Goal: Task Accomplishment & Management: Manage account settings

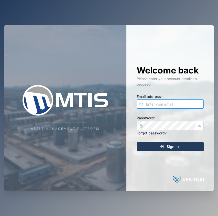
click at [169, 104] on input "Email address *" at bounding box center [169, 104] width 67 height 9
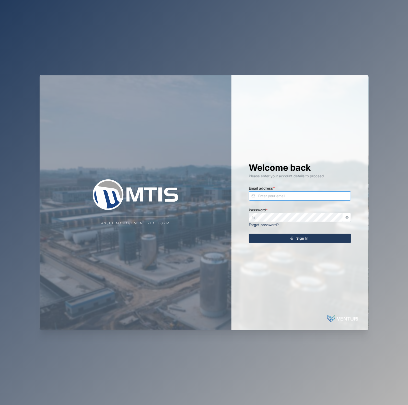
click at [289, 195] on input "Email address *" at bounding box center [300, 196] width 102 height 9
type input "[EMAIL_ADDRESS][PERSON_NAME][DOMAIN_NAME]"
click at [249, 216] on button "Sign In" at bounding box center [300, 238] width 102 height 9
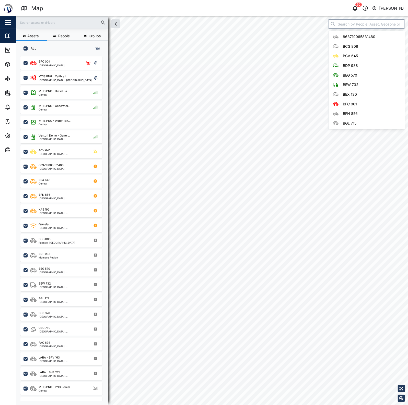
drag, startPoint x: 337, startPoint y: 27, endPoint x: 341, endPoint y: 25, distance: 4.9
click at [340, 26] on input "search" at bounding box center [366, 23] width 77 height 9
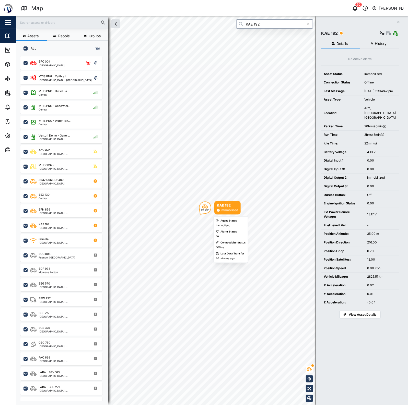
click at [206, 212] on div "SW 216°" at bounding box center [205, 208] width 12 height 12
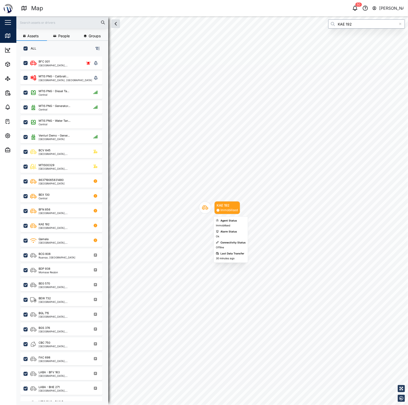
click at [206, 212] on div "Map marker" at bounding box center [205, 208] width 12 height 12
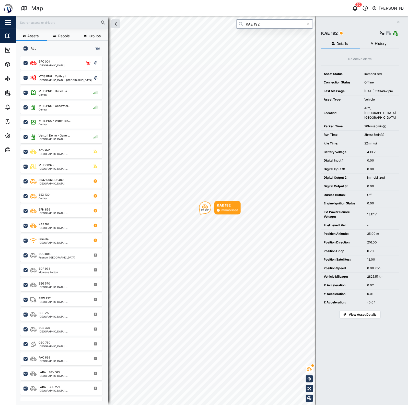
type input "KAE 192"
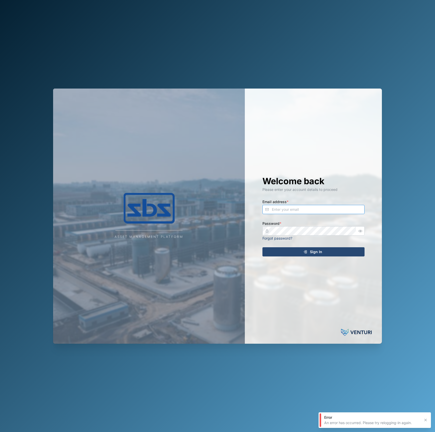
click at [322, 211] on input "Email address *" at bounding box center [314, 209] width 102 height 9
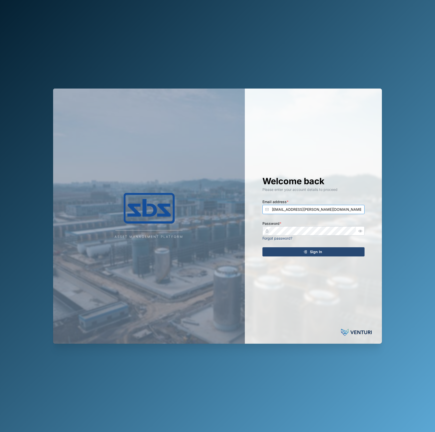
type input "[EMAIL_ADDRESS][PERSON_NAME][DOMAIN_NAME]"
click at [263, 247] on button "Sign In" at bounding box center [314, 251] width 102 height 9
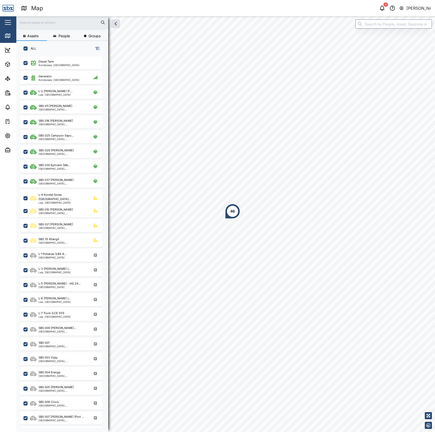
scroll to position [368, 79]
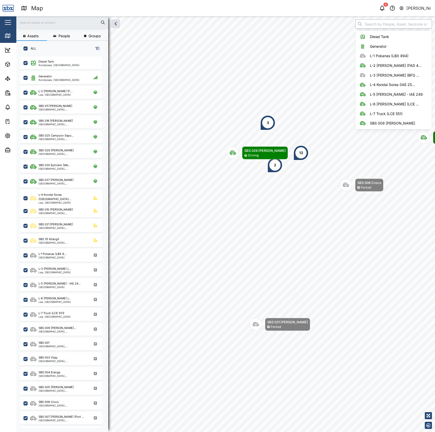
click at [384, 22] on input "search" at bounding box center [394, 23] width 77 height 9
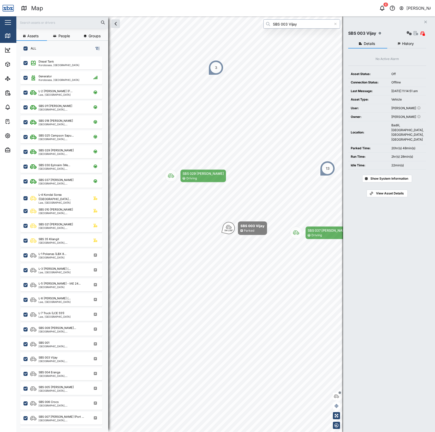
type input "SBS 003 Vijay"
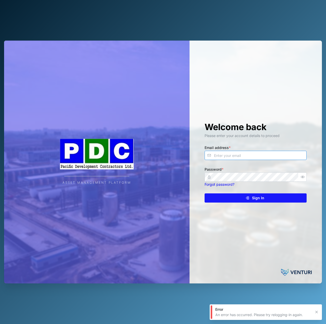
click at [244, 154] on input "Email address *" at bounding box center [256, 155] width 102 height 9
type input "[EMAIL_ADDRESS][PERSON_NAME][DOMAIN_NAME]"
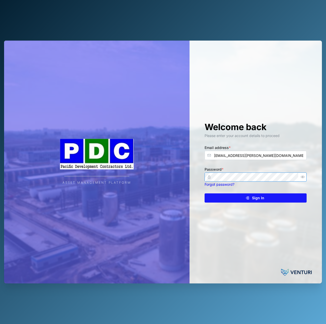
click at [205, 194] on button "Sign In" at bounding box center [256, 198] width 102 height 9
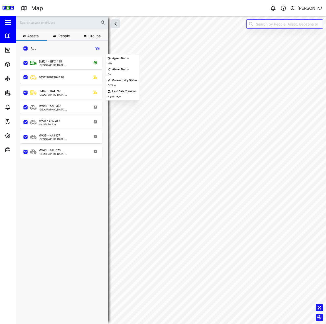
click at [64, 69] on div "863719067304320" at bounding box center [61, 76] width 82 height 15
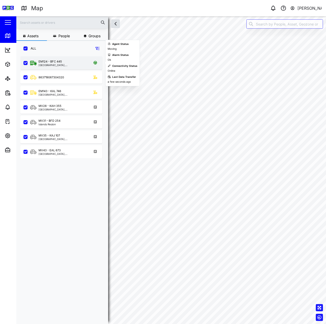
click at [67, 68] on div "EM124 - BFC 445 Kimbe, Islands Region" at bounding box center [61, 62] width 82 height 13
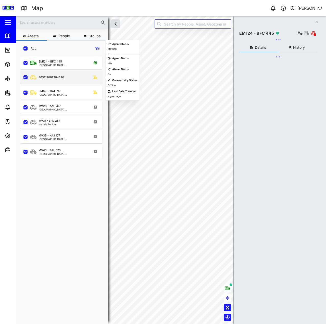
click at [67, 80] on div "863719067304320" at bounding box center [64, 77] width 69 height 6
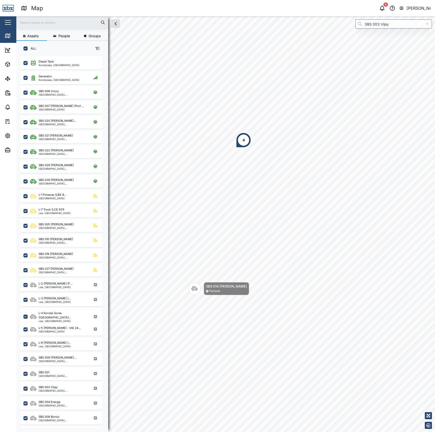
scroll to position [368, 79]
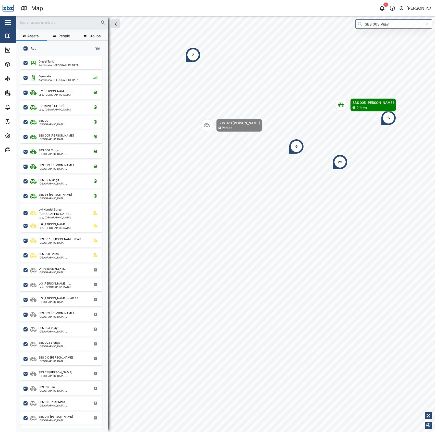
click at [394, 122] on div "6" at bounding box center [388, 117] width 15 height 15
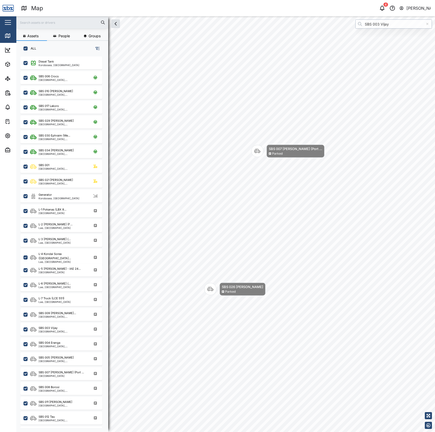
click at [375, 24] on input "SBS 003 Vijay" at bounding box center [394, 23] width 77 height 9
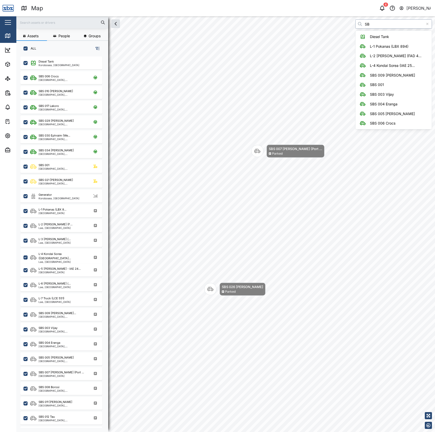
type input "SBS"
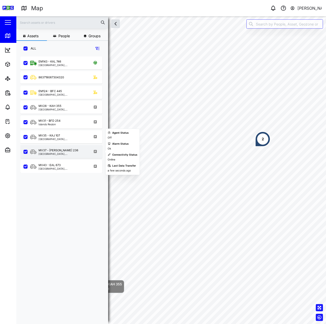
scroll to position [262, 80]
click at [47, 151] on div "MV37 - [PERSON_NAME] 236" at bounding box center [59, 150] width 40 height 4
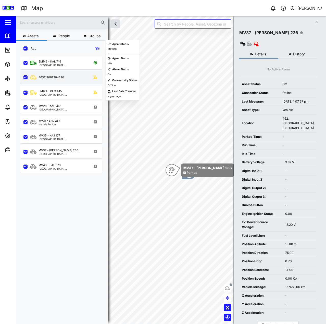
click at [81, 76] on div "863719067304320" at bounding box center [64, 77] width 69 height 6
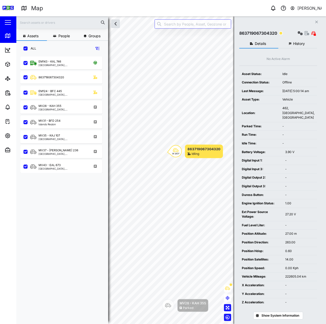
click at [291, 46] on button "History" at bounding box center [298, 43] width 39 height 9
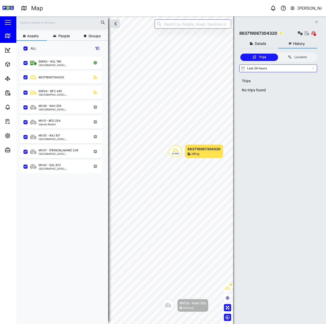
click at [266, 44] on span "Details" at bounding box center [260, 44] width 11 height 4
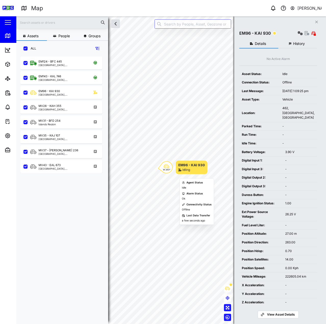
click at [163, 167] on div "W 263°" at bounding box center [167, 167] width 12 height 12
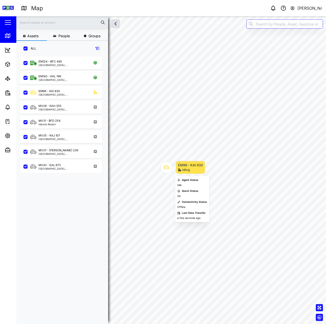
click at [166, 166] on icon "Map marker" at bounding box center [167, 168] width 6 height 4
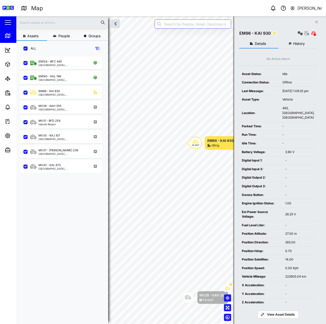
click at [297, 44] on span "History" at bounding box center [299, 44] width 12 height 4
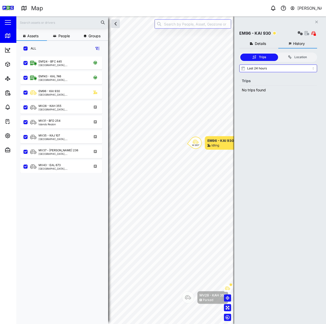
click at [264, 45] on span "Details" at bounding box center [260, 44] width 11 height 4
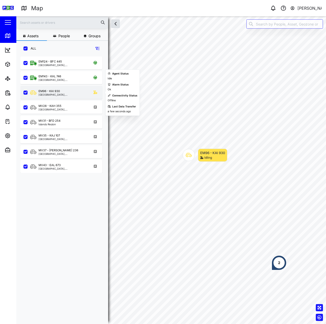
click at [58, 95] on div "[GEOGRAPHIC_DATA], [GEOGRAPHIC_DATA]" at bounding box center [63, 94] width 49 height 3
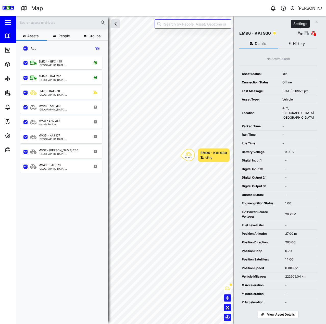
click at [301, 31] on icon "button" at bounding box center [300, 33] width 5 height 4
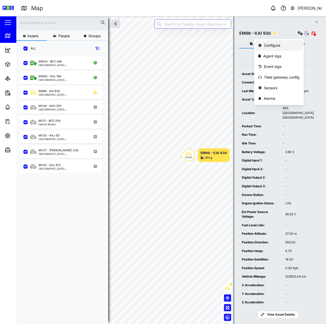
click at [277, 44] on div "Configure" at bounding box center [282, 46] width 36 height 6
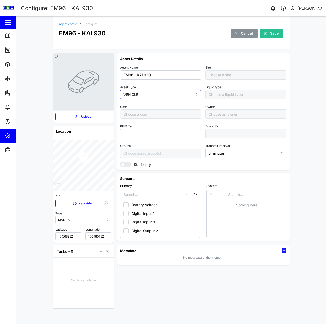
type input "Default Site"
click at [83, 204] on span "car-side" at bounding box center [85, 203] width 13 height 7
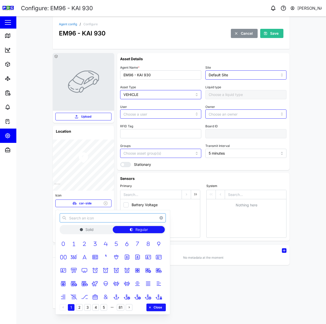
click at [109, 221] on input "text" at bounding box center [113, 218] width 106 height 9
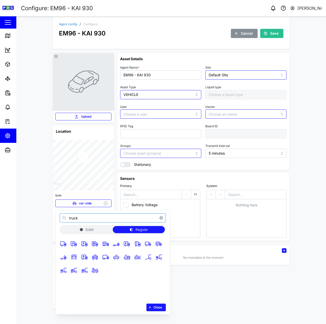
type input "truck"
click at [107, 245] on icon "button" at bounding box center [106, 244] width 6 height 5
click at [160, 306] on span "Close" at bounding box center [158, 307] width 8 height 7
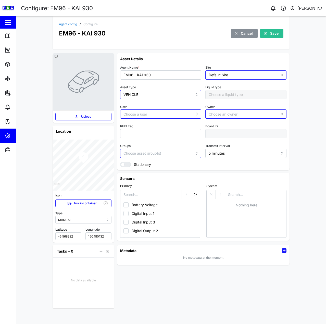
click at [276, 34] on span "Save" at bounding box center [274, 33] width 8 height 9
click at [68, 23] on link "Agent config" at bounding box center [68, 24] width 18 height 3
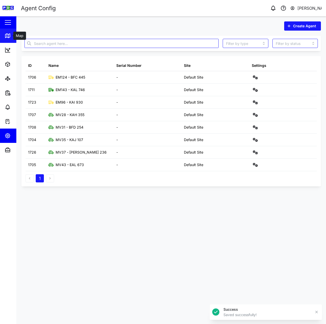
click at [3, 34] on link "Map" at bounding box center [33, 36] width 66 height 14
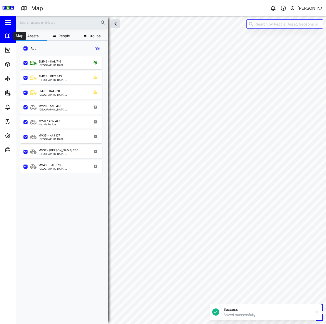
scroll to position [262, 80]
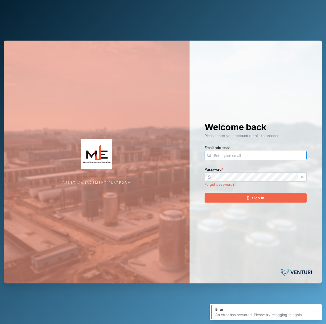
click at [282, 155] on input "Email address *" at bounding box center [256, 155] width 102 height 9
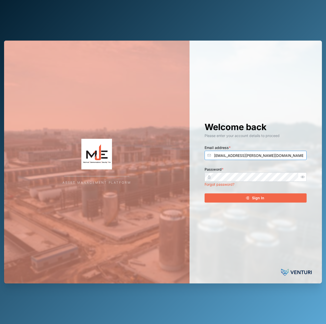
type input "[EMAIL_ADDRESS][PERSON_NAME][DOMAIN_NAME]"
click at [205, 194] on button "Sign In" at bounding box center [256, 198] width 102 height 9
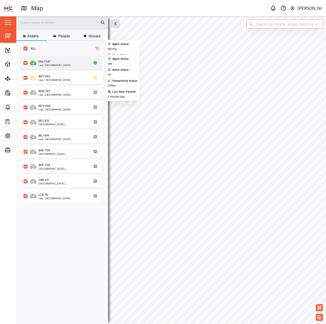
click at [66, 64] on div "MAJ 547 Lae, [GEOGRAPHIC_DATA]" at bounding box center [64, 63] width 69 height 7
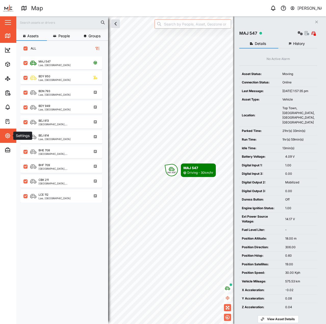
click at [6, 135] on icon "button" at bounding box center [8, 136] width 6 height 6
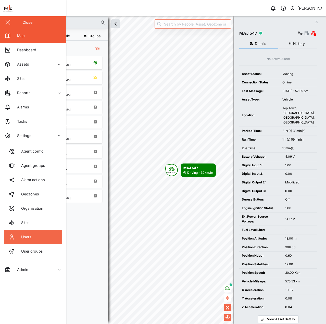
click at [38, 235] on link "Users" at bounding box center [33, 237] width 58 height 14
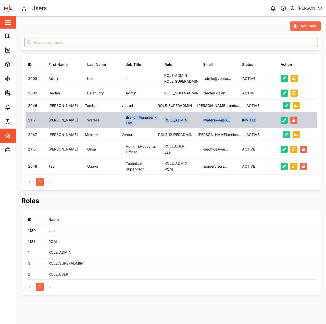
drag, startPoint x: 261, startPoint y: 120, endPoint x: 101, endPoint y: 124, distance: 159.5
click at [101, 124] on div "2117 [PERSON_NAME] Branch Manager - Lae ROLE_ADMIN iwaters@mjep... INVITED" at bounding box center [172, 120] width 292 height 16
click at [275, 122] on div "INVITED" at bounding box center [259, 120] width 39 height 16
drag, startPoint x: 28, startPoint y: 121, endPoint x: 308, endPoint y: 120, distance: 279.4
click at [308, 120] on div "2117 Ian Waters Branch Manager - Lae ROLE_ADMIN iwaters@mjep... INVITED Edit Ch…" at bounding box center [172, 120] width 292 height 16
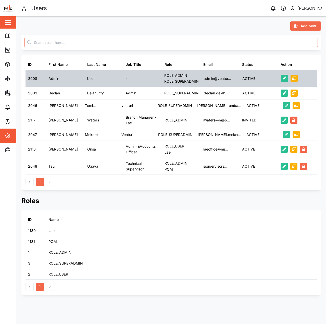
click at [81, 80] on div "Admin" at bounding box center [65, 78] width 39 height 17
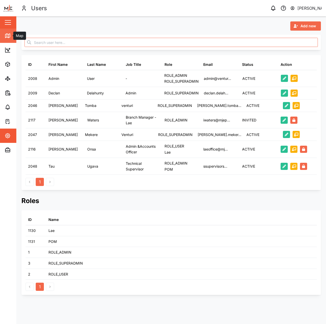
click at [14, 37] on div "Map" at bounding box center [18, 36] width 11 height 6
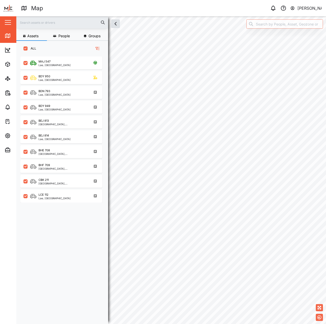
scroll to position [262, 80]
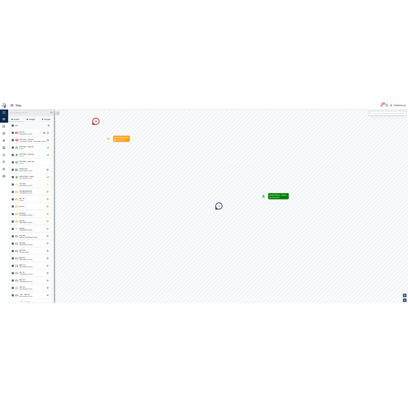
scroll to position [342, 79]
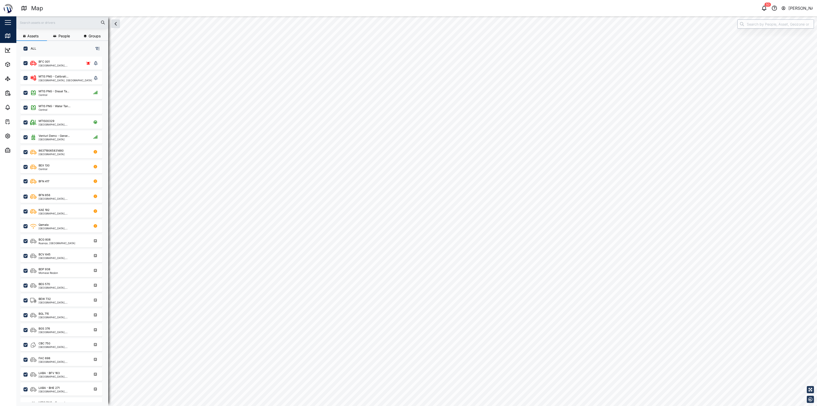
click at [408, 24] on input "search" at bounding box center [776, 23] width 77 height 9
click at [408, 22] on input "Bewitch Fabrics" at bounding box center [776, 23] width 77 height 9
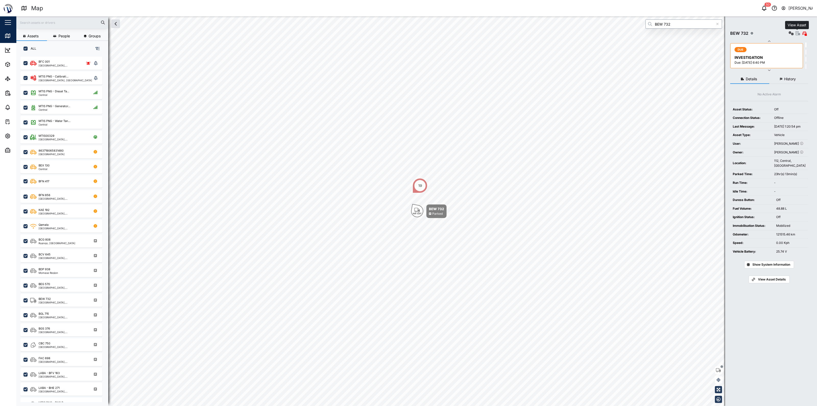
type input "BEW 732"
click at [408, 33] on icon "button" at bounding box center [798, 33] width 5 height 4
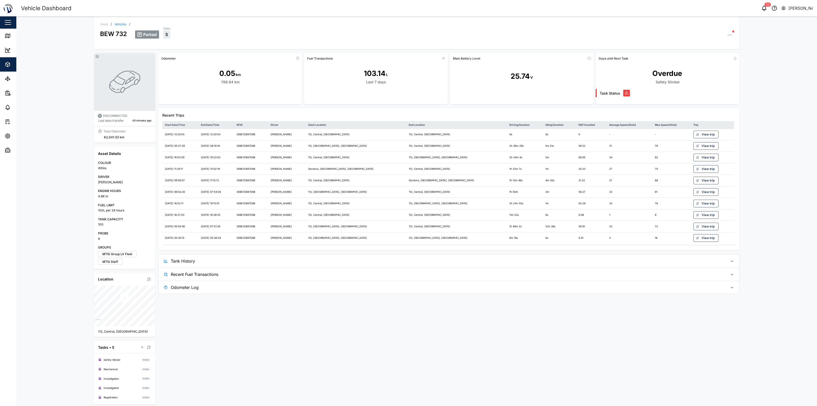
drag, startPoint x: 762, startPoint y: 80, endPoint x: 746, endPoint y: 74, distance: 17.5
click at [408, 79] on div "Asset / Vehicles / BEW 732 Parked Tasks 5 DISCONNECTED Last data transfer 40 mi…" at bounding box center [416, 210] width 801 height 389
click at [408, 34] on div "Parked Tasks 5" at bounding box center [434, 32] width 598 height 13
click at [408, 34] on icon "button" at bounding box center [729, 34] width 5 height 5
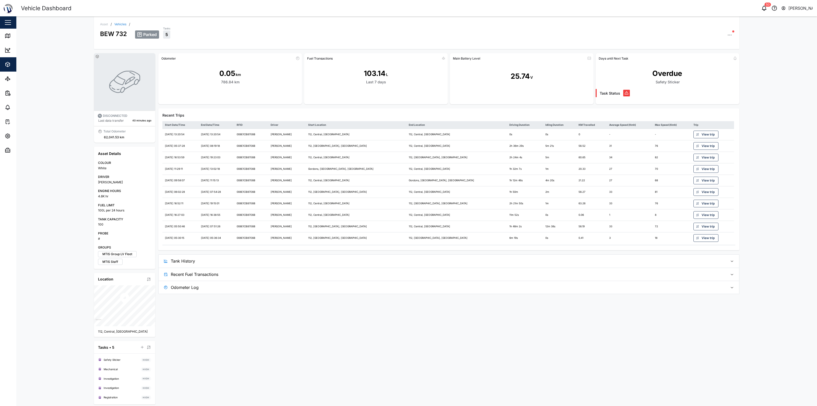
click at [408, 36] on div "Parked Tasks 5" at bounding box center [434, 32] width 598 height 13
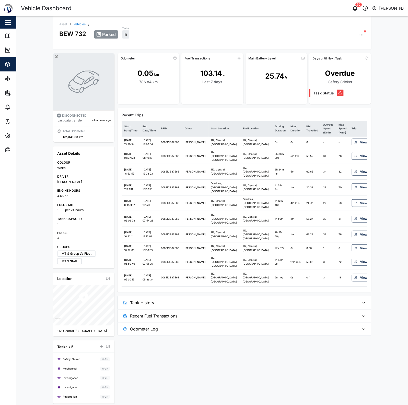
click at [380, 50] on div "Asset / Vehicles / BEW 732 Parked Tasks 5 DISCONNECTED Last data transfer 41 mi…" at bounding box center [212, 210] width 392 height 389
drag, startPoint x: 127, startPoint y: 75, endPoint x: 160, endPoint y: 76, distance: 33.0
click at [160, 76] on div "0.05 km 786.84 km" at bounding box center [148, 76] width 62 height 28
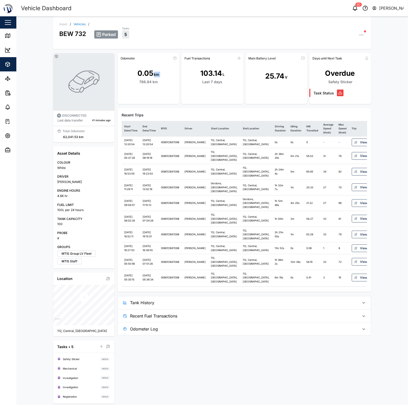
click at [160, 76] on div "0.05 km 786.84 km" at bounding box center [148, 76] width 62 height 28
click at [151, 83] on div "786.84 km" at bounding box center [148, 82] width 18 height 6
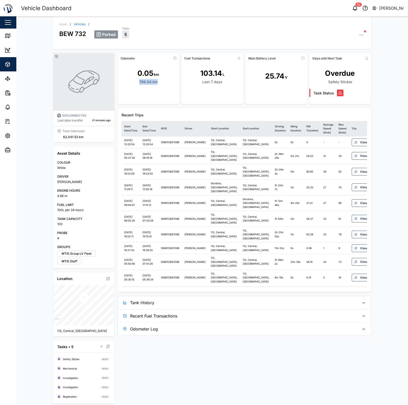
click at [151, 83] on div "786.84 km" at bounding box center [148, 82] width 18 height 6
click at [141, 85] on div "0.05 km 786.84 km" at bounding box center [148, 76] width 62 height 28
